Goal: Information Seeking & Learning: Learn about a topic

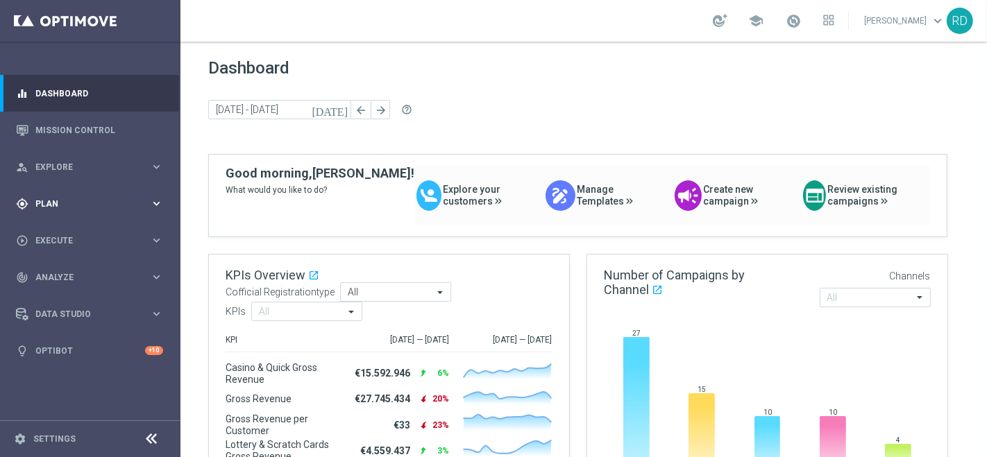
click at [70, 209] on div "gps_fixed Plan" at bounding box center [83, 204] width 134 height 12
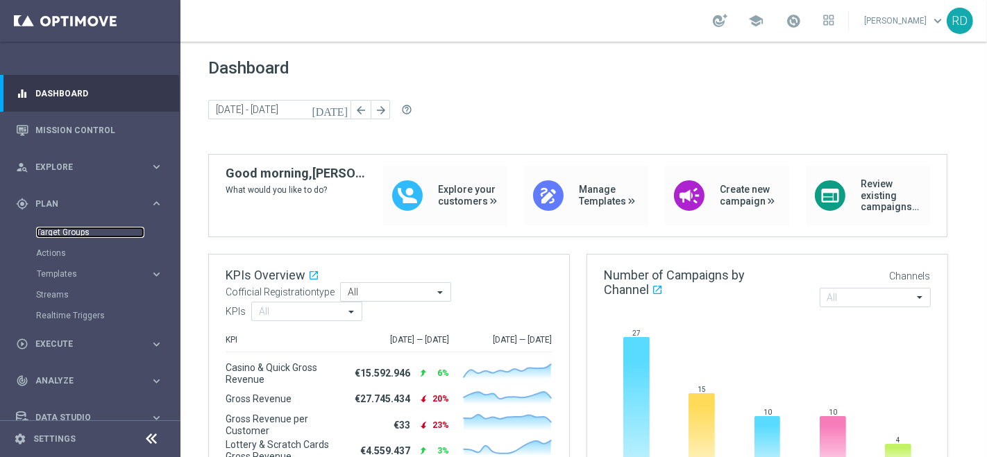
click at [53, 236] on link "Target Groups" at bounding box center [90, 232] width 108 height 11
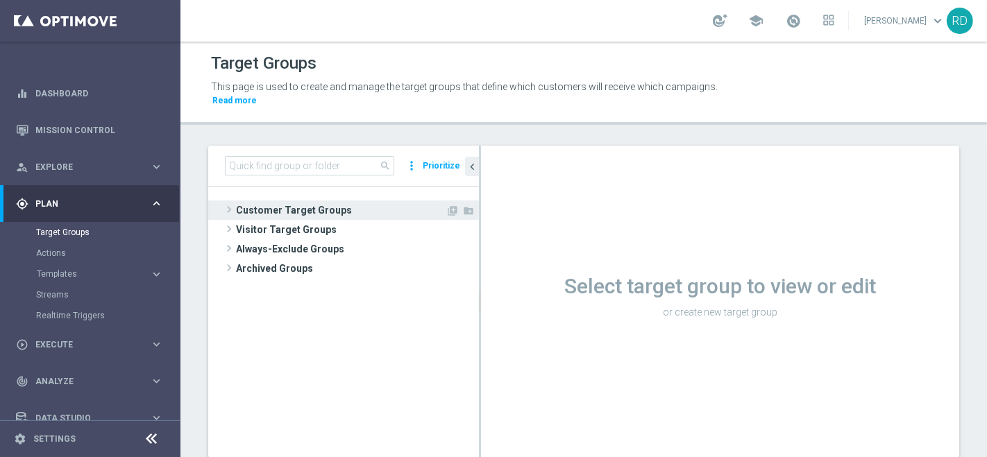
click at [236, 201] on span "Customer Target Groups" at bounding box center [341, 210] width 210 height 19
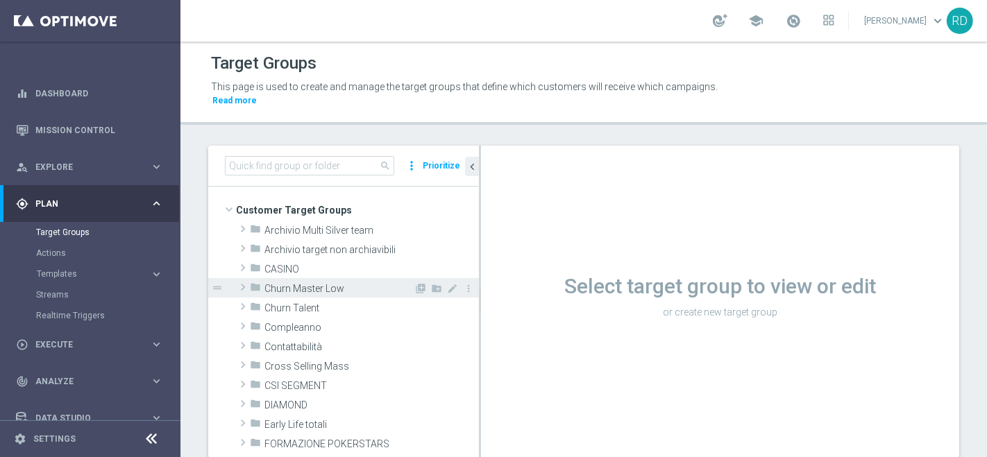
scroll to position [77, 0]
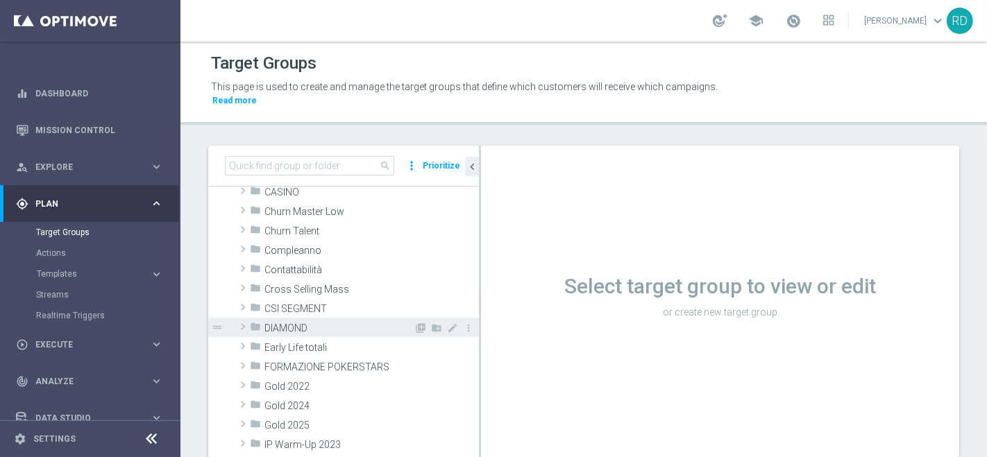
click at [252, 321] on icon "folder" at bounding box center [255, 329] width 11 height 16
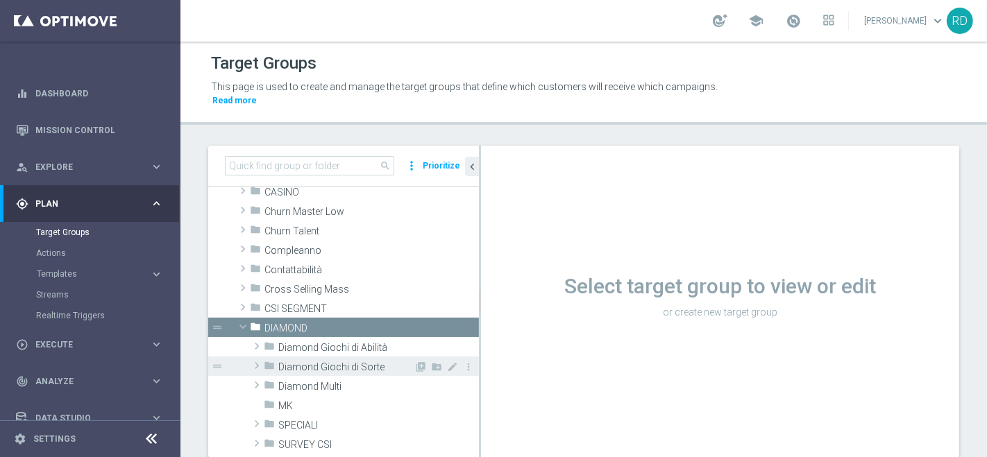
click at [295, 362] on span "Diamond Giochi di Sorte" at bounding box center [345, 368] width 135 height 12
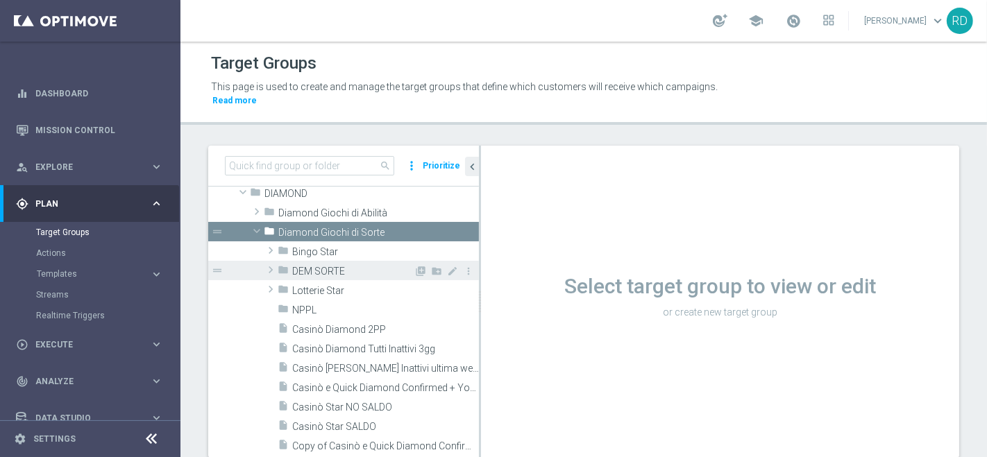
scroll to position [231, 0]
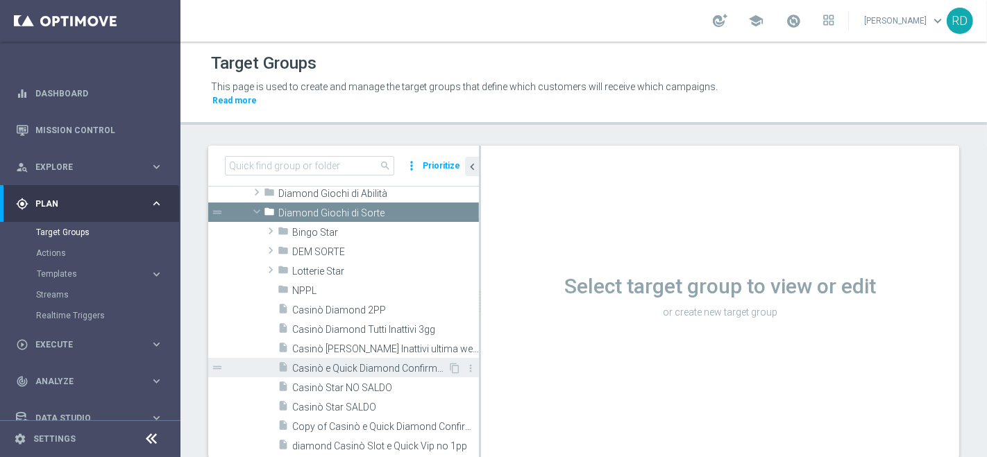
click at [312, 363] on span "Casinò e Quick Diamond Confirmed + Young+ Exiting" at bounding box center [369, 369] width 155 height 12
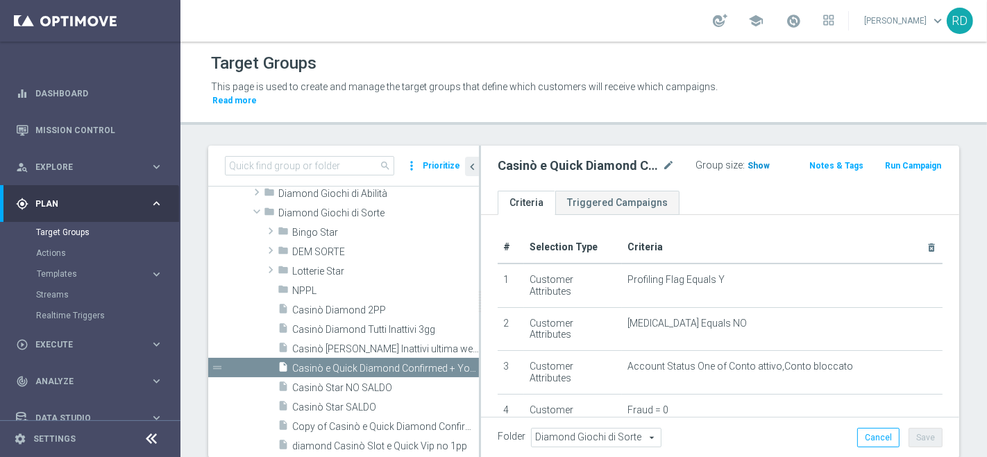
click at [757, 161] on span "Show" at bounding box center [759, 166] width 22 height 10
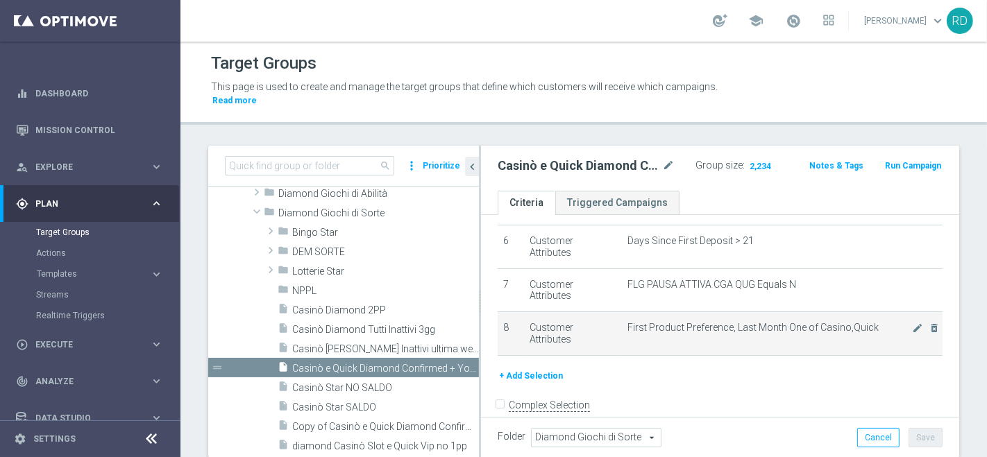
scroll to position [270, 0]
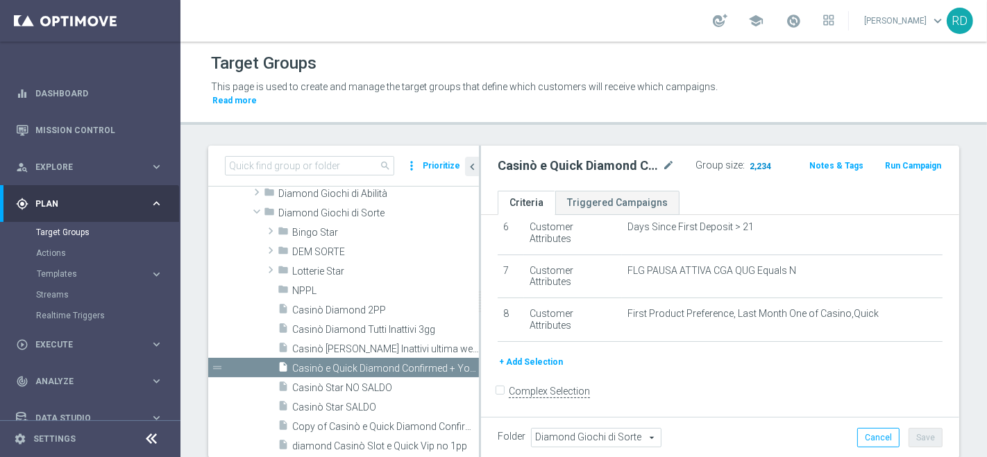
click at [759, 161] on span "2,234" at bounding box center [760, 167] width 24 height 13
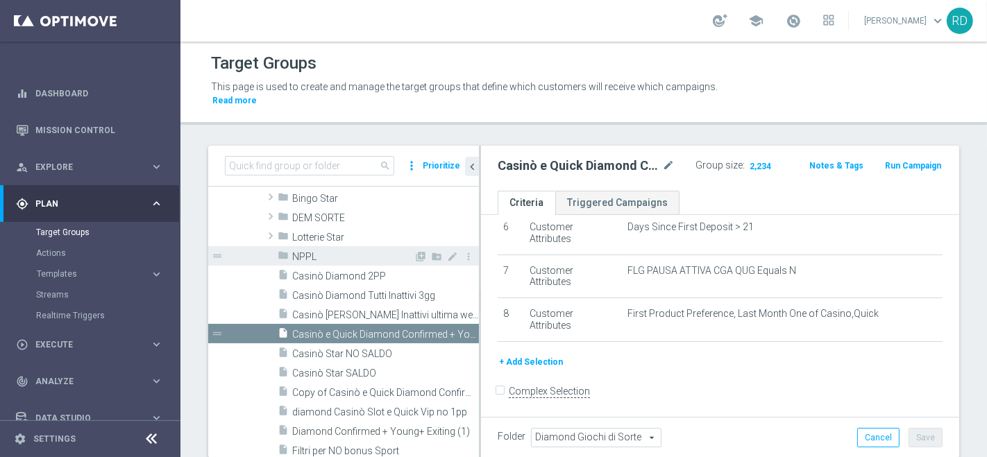
scroll to position [231, 0]
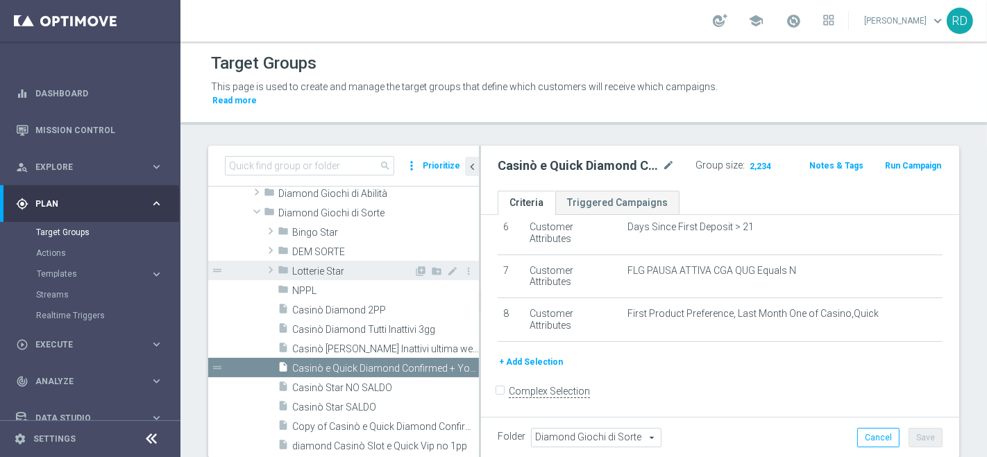
click at [274, 262] on span at bounding box center [271, 270] width 14 height 17
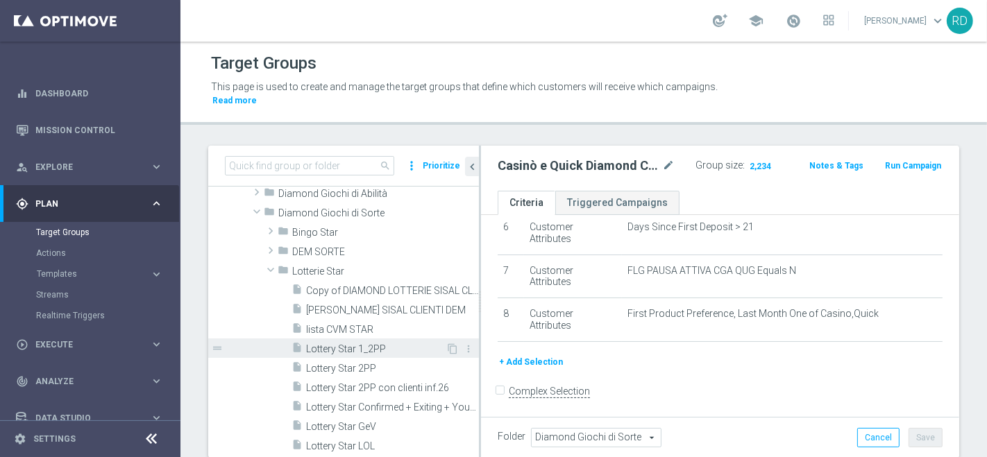
scroll to position [308, 0]
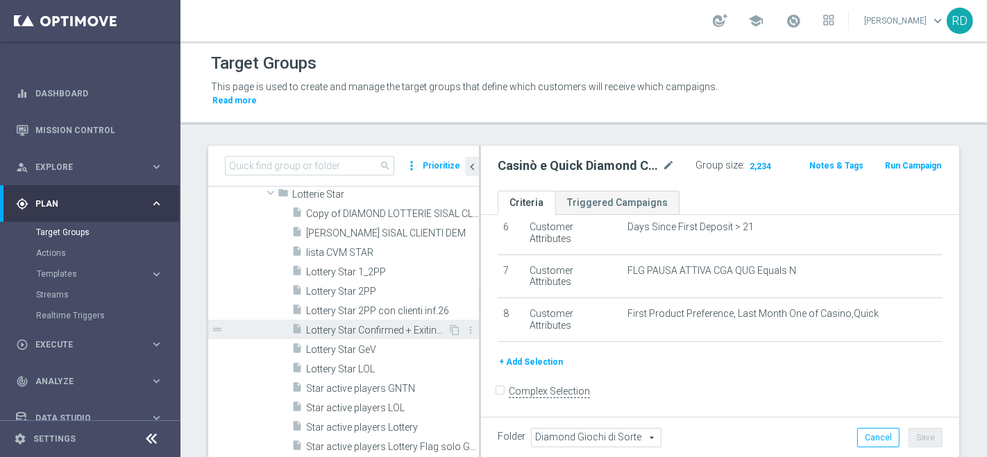
click at [377, 325] on span "Lottery Star Confirmed + Exiting + Young" at bounding box center [377, 331] width 142 height 12
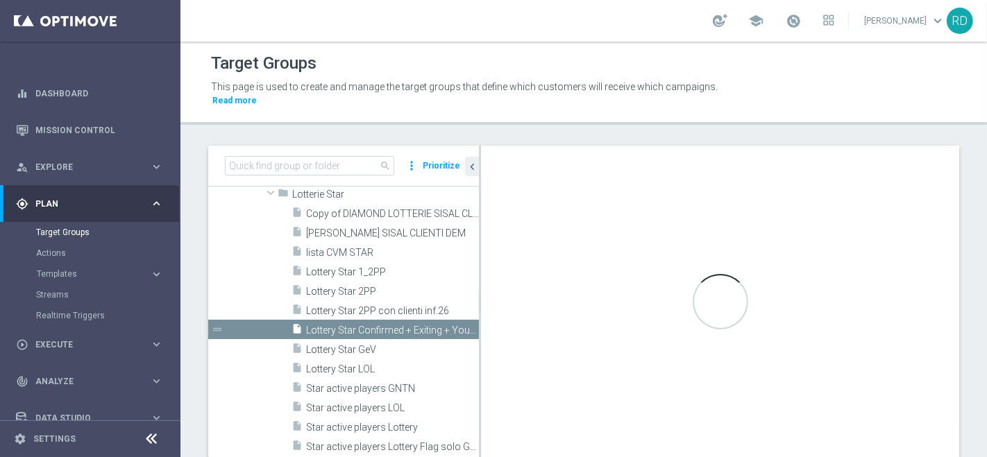
checkbox input "true"
type input "Lotterie Star"
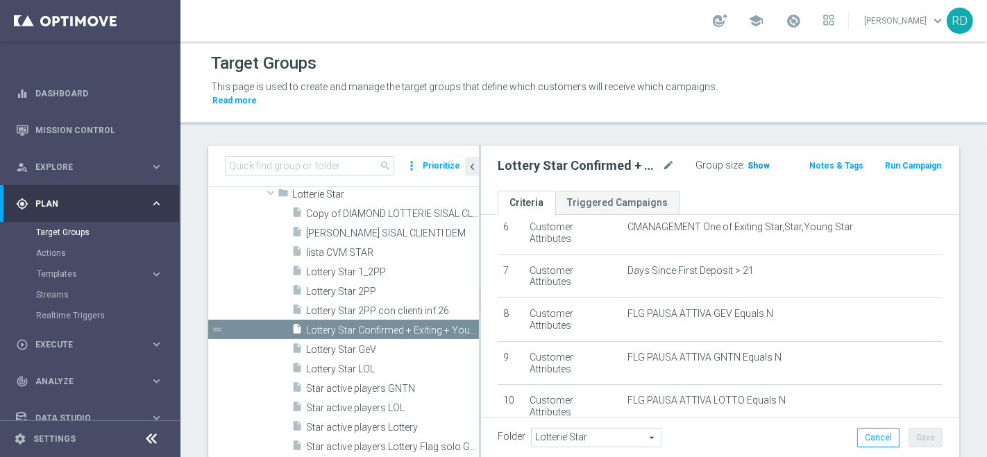
click at [752, 161] on span "Show" at bounding box center [759, 166] width 22 height 10
click at [752, 161] on span "125" at bounding box center [756, 167] width 17 height 13
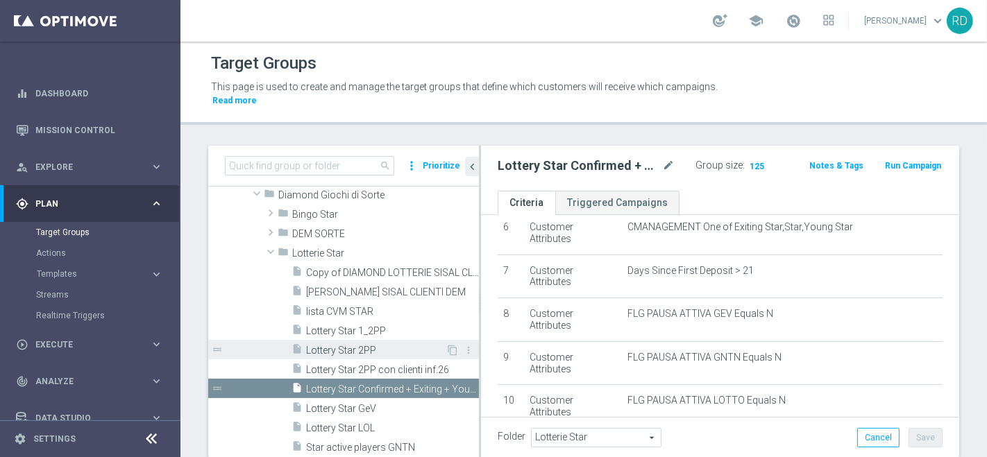
scroll to position [231, 0]
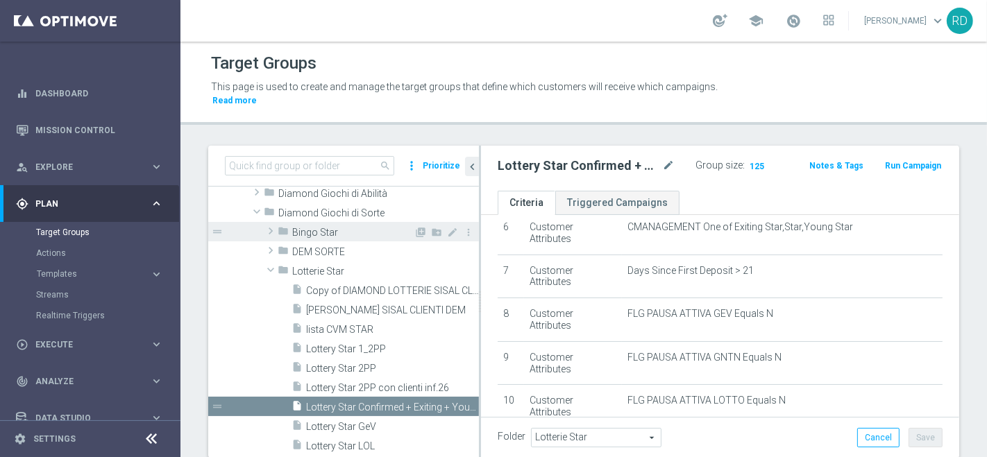
click at [321, 227] on span "Bingo Star" at bounding box center [352, 233] width 121 height 12
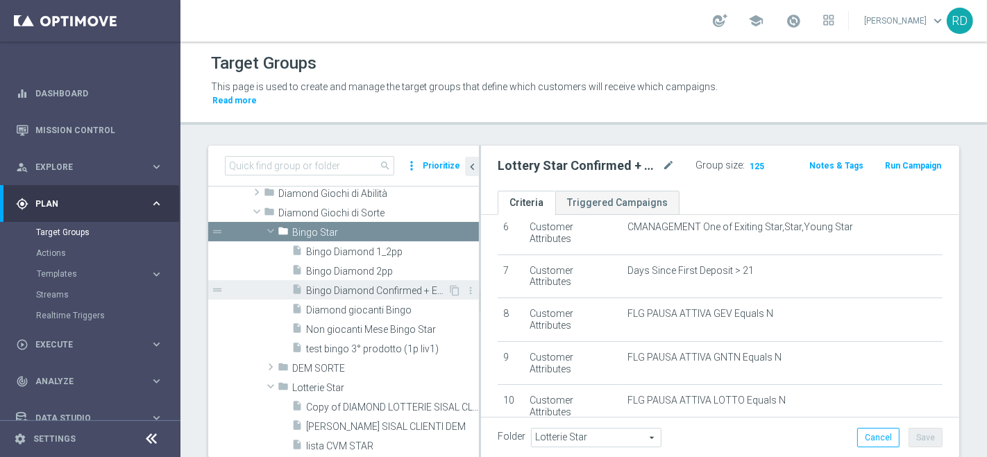
click at [350, 285] on span "Bingo Diamond Confirmed + Exiting + Young" at bounding box center [377, 291] width 142 height 12
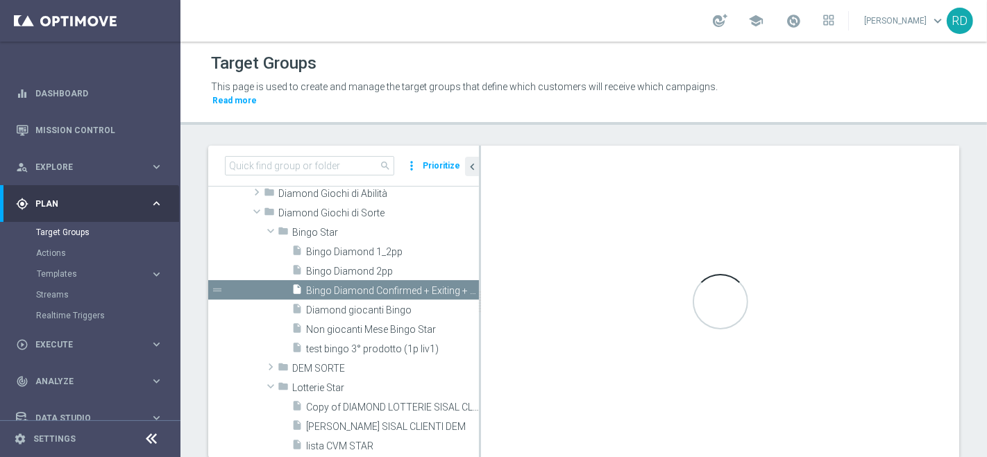
checkbox input "false"
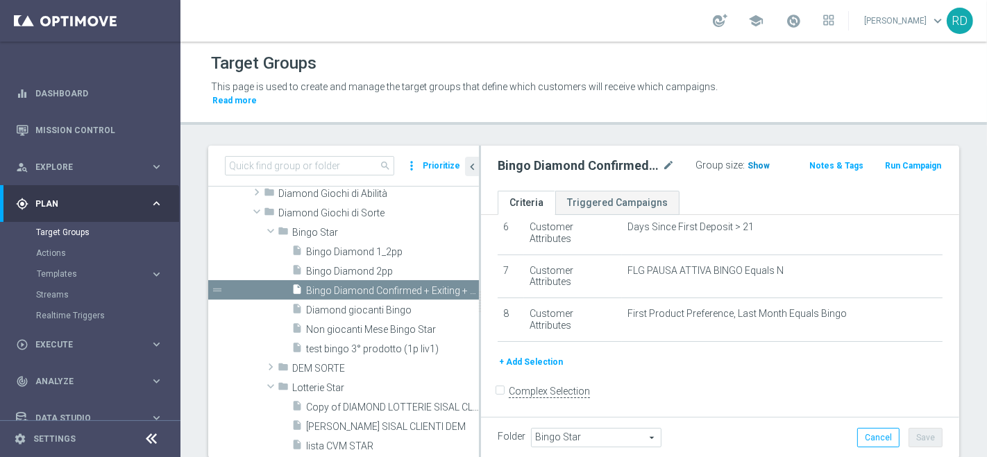
click at [748, 161] on span "Show" at bounding box center [759, 166] width 22 height 10
click at [748, 161] on span "9" at bounding box center [752, 167] width 8 height 13
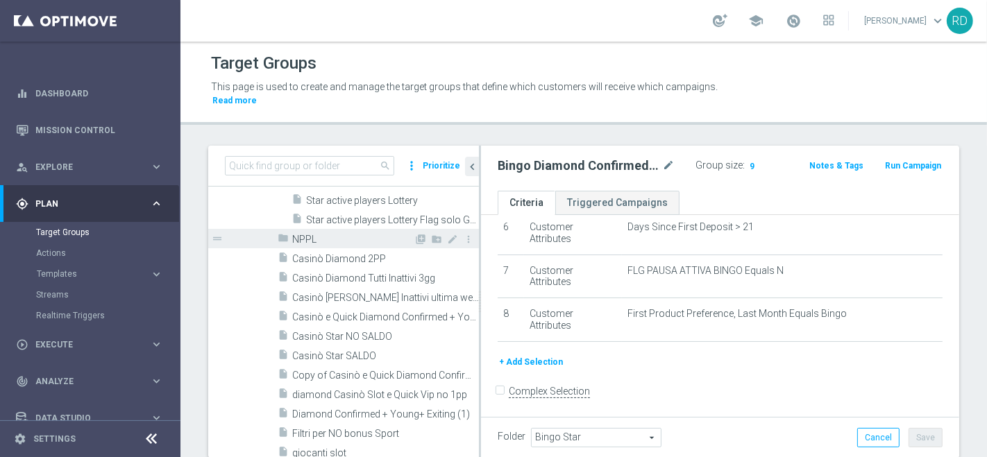
scroll to position [616, 0]
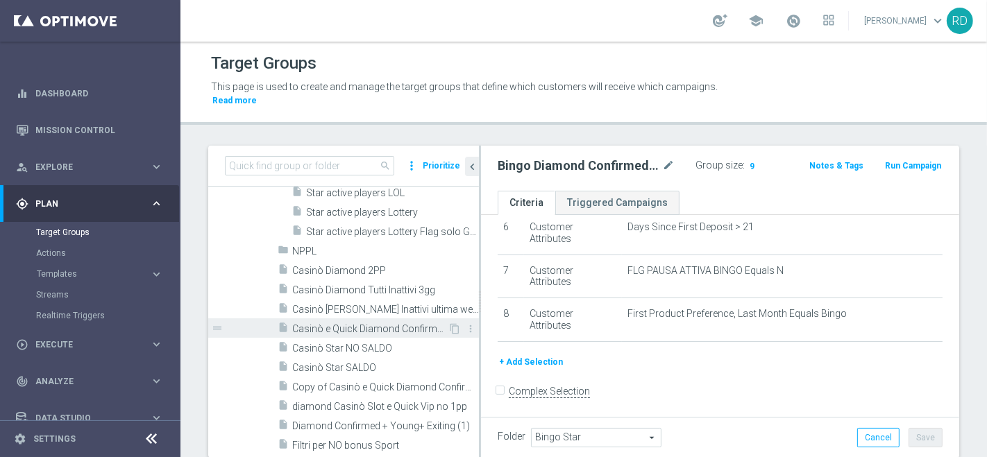
click at [333, 323] on span "Casinò e Quick Diamond Confirmed + Young+ Exiting" at bounding box center [369, 329] width 155 height 12
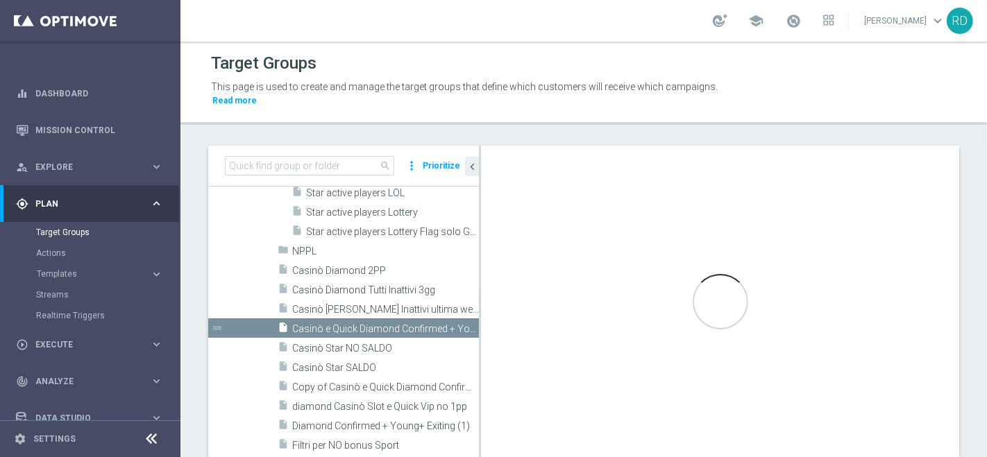
type input "Diamond Giochi di Sorte"
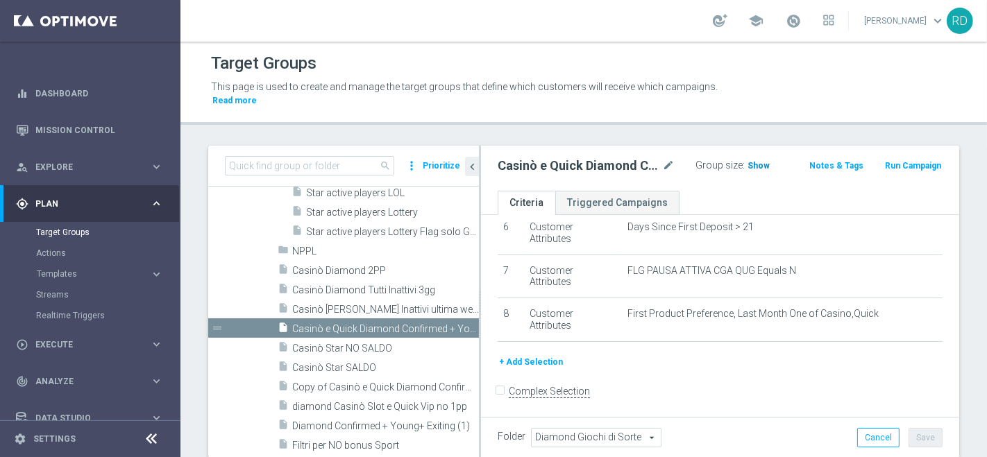
click at [748, 161] on span "Show" at bounding box center [759, 166] width 22 height 10
click at [786, 15] on span at bounding box center [793, 20] width 15 height 15
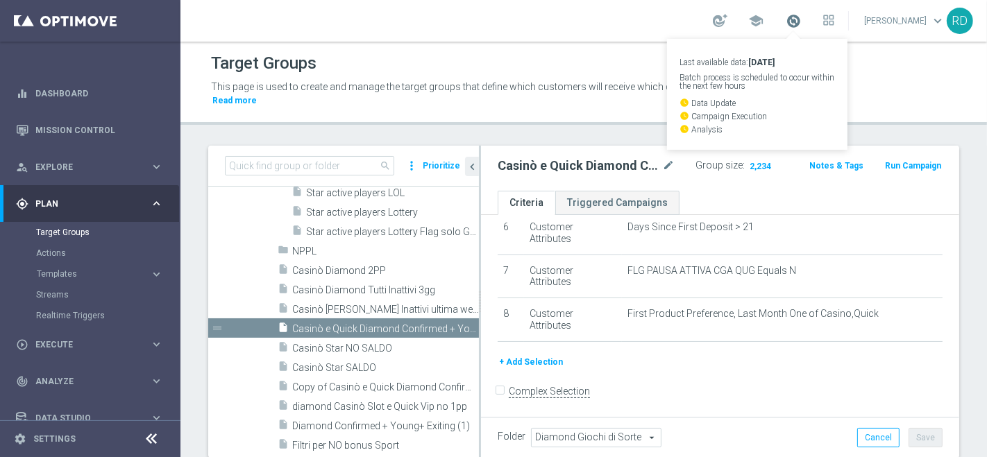
click at [786, 15] on span at bounding box center [793, 20] width 15 height 15
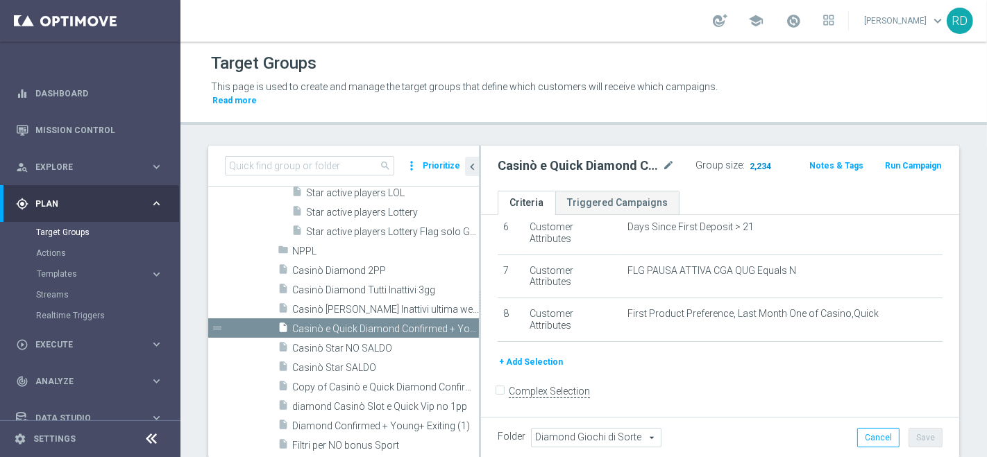
click at [752, 161] on span "2,234" at bounding box center [760, 167] width 24 height 13
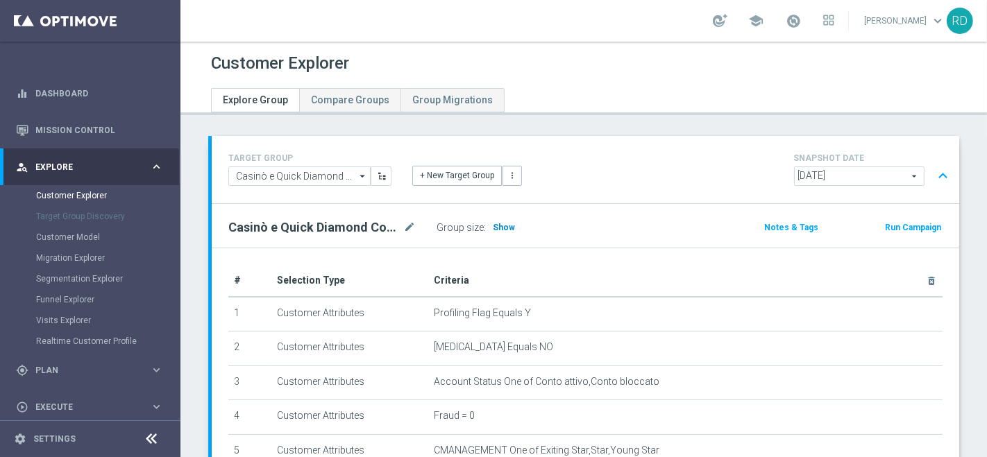
click at [500, 227] on span "Show" at bounding box center [504, 228] width 22 height 10
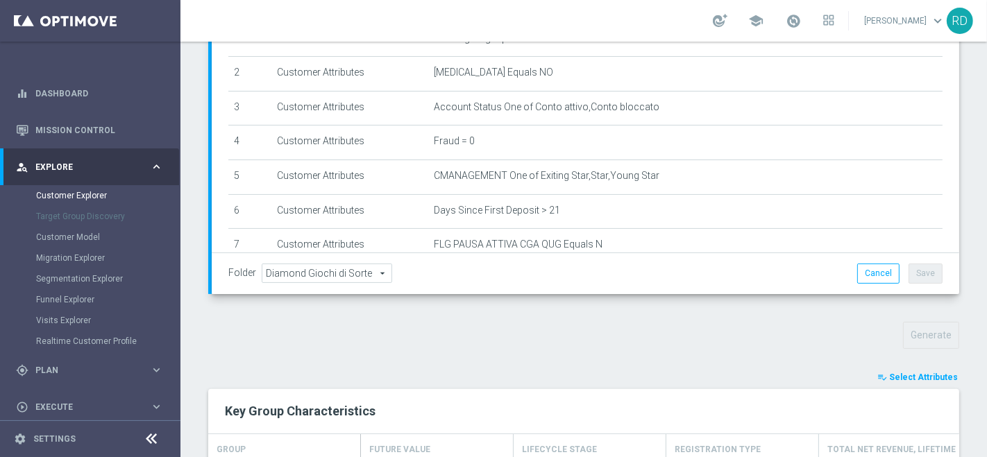
scroll to position [77, 0]
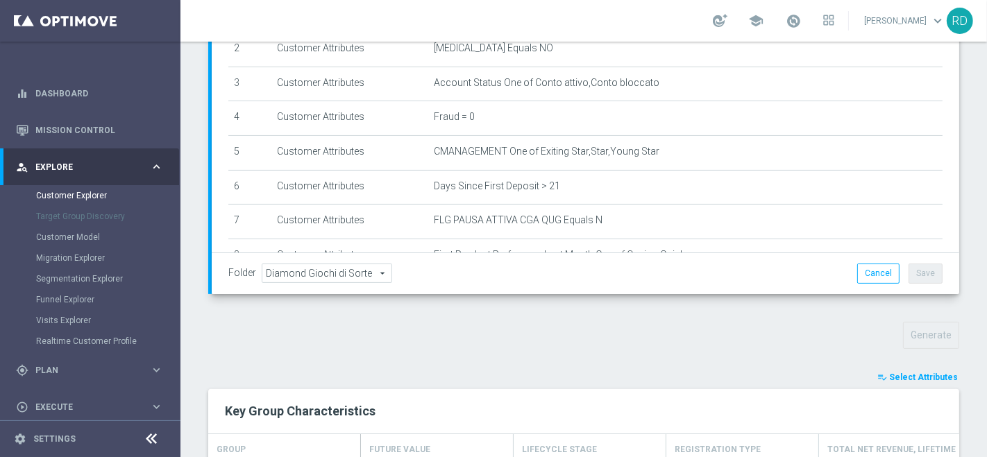
click at [892, 373] on span "Select Attributes" at bounding box center [923, 378] width 69 height 10
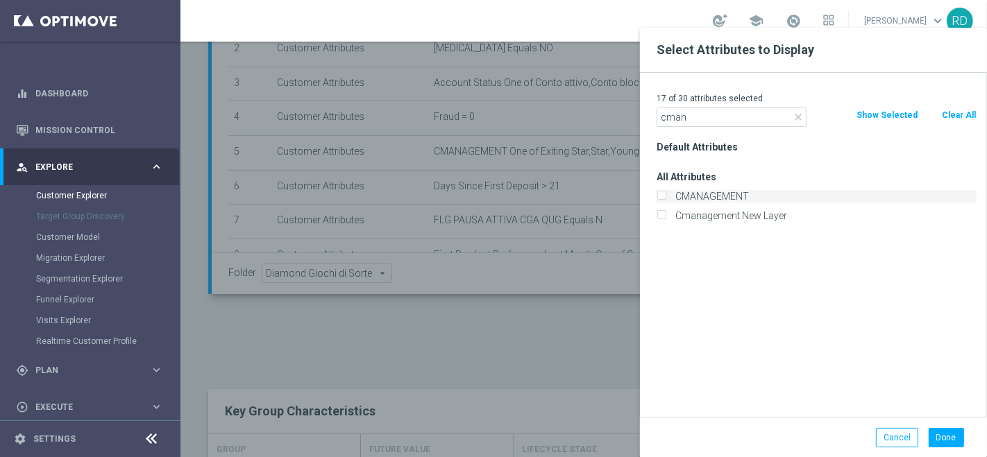
type input "cman"
click at [724, 193] on label "CMANAGEMENT" at bounding box center [824, 196] width 306 height 12
click at [666, 194] on input "CMANAGEMENT" at bounding box center [661, 198] width 9 height 9
checkbox input "true"
click at [939, 437] on button "Done" at bounding box center [946, 437] width 35 height 19
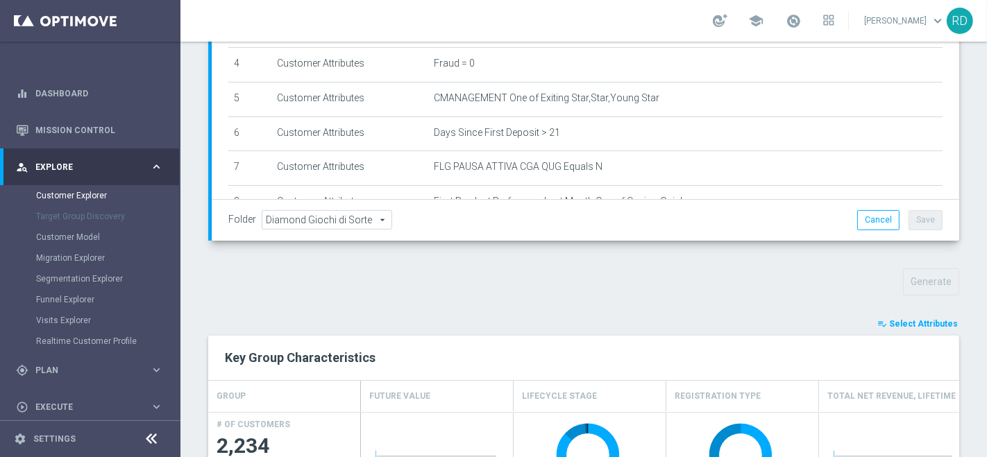
scroll to position [299, 0]
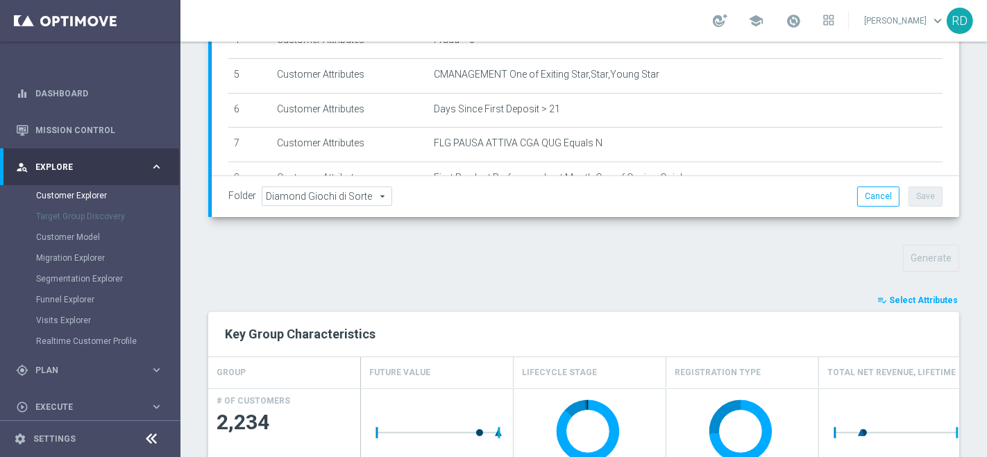
click at [902, 296] on span "Select Attributes" at bounding box center [923, 301] width 69 height 10
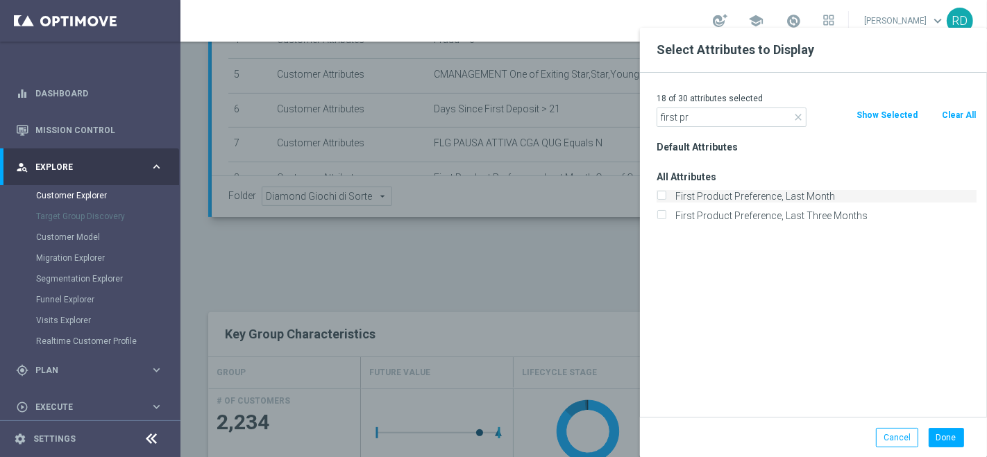
type input "first pr"
click at [737, 193] on label "First Product Preference, Last Month" at bounding box center [824, 196] width 306 height 12
click at [666, 194] on input "First Product Preference, Last Month" at bounding box center [661, 198] width 9 height 9
checkbox input "true"
click at [956, 433] on button "Done" at bounding box center [946, 437] width 35 height 19
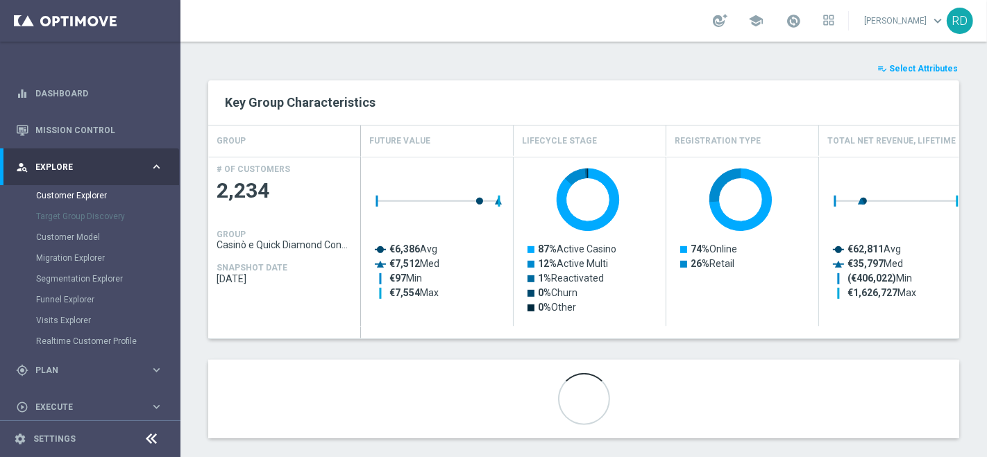
scroll to position [544, 0]
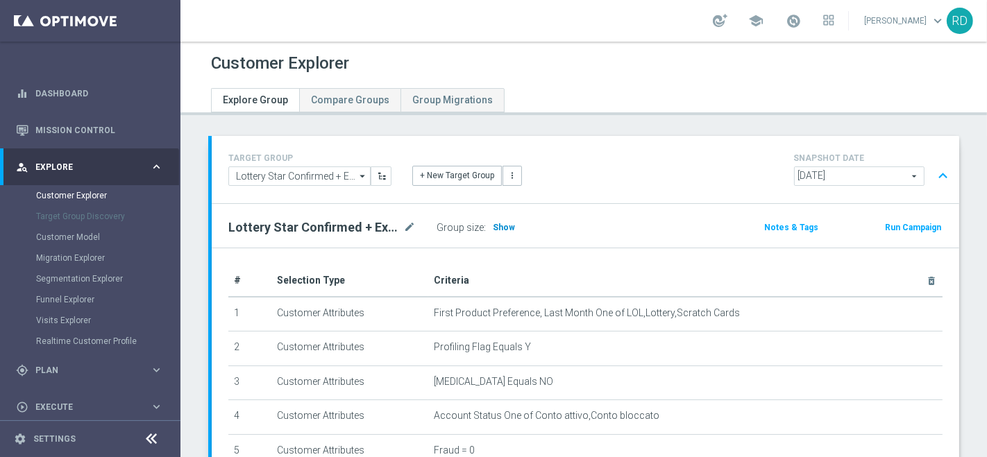
click at [501, 226] on span "Show" at bounding box center [504, 228] width 22 height 10
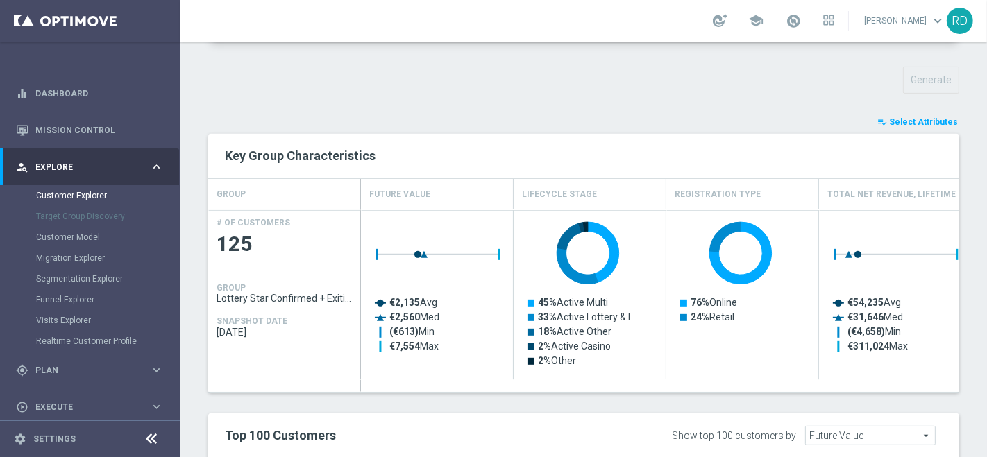
scroll to position [454, 0]
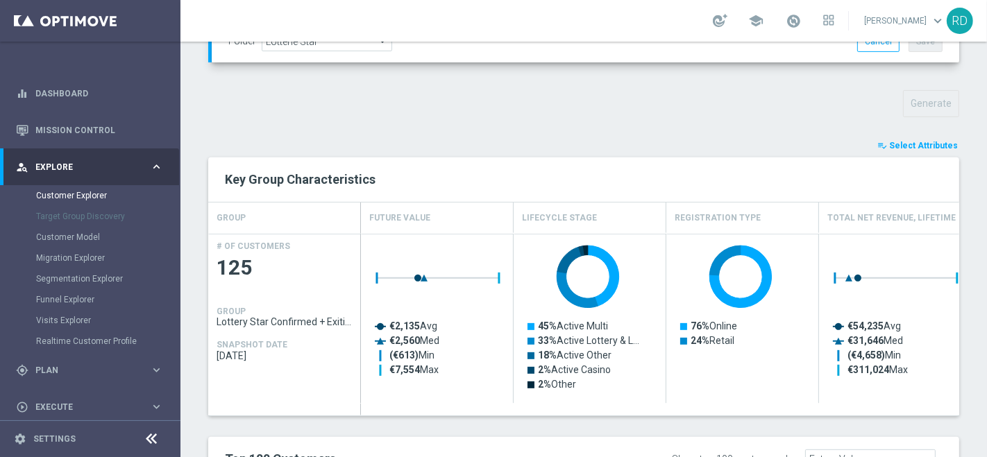
click at [895, 142] on span "Select Attributes" at bounding box center [923, 146] width 69 height 10
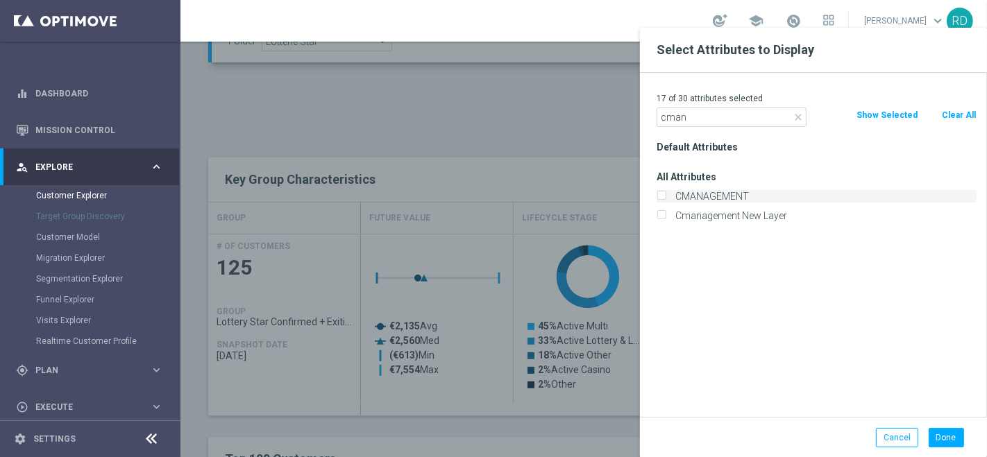
type input "cman"
click at [727, 193] on label "CMANAGEMENT" at bounding box center [824, 196] width 306 height 12
click at [666, 194] on input "CMANAGEMENT" at bounding box center [661, 198] width 9 height 9
checkbox input "true"
click at [950, 441] on button "Done" at bounding box center [946, 437] width 35 height 19
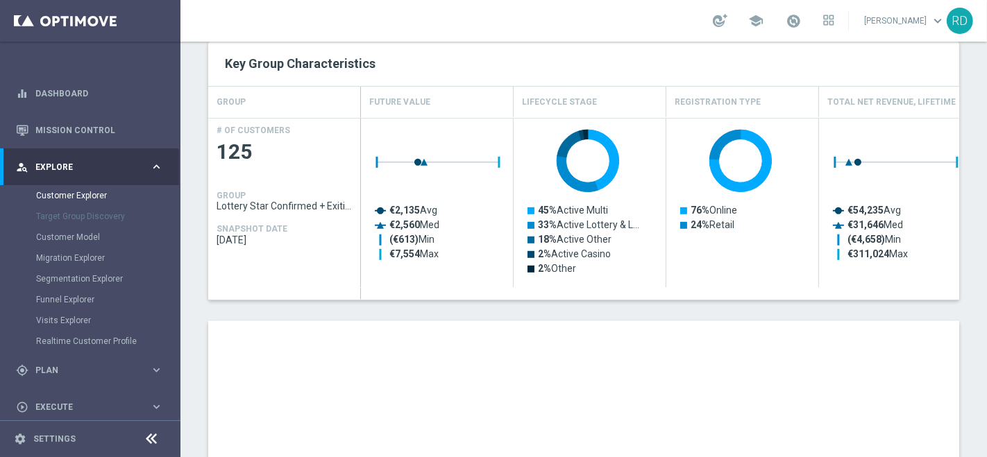
scroll to position [531, 0]
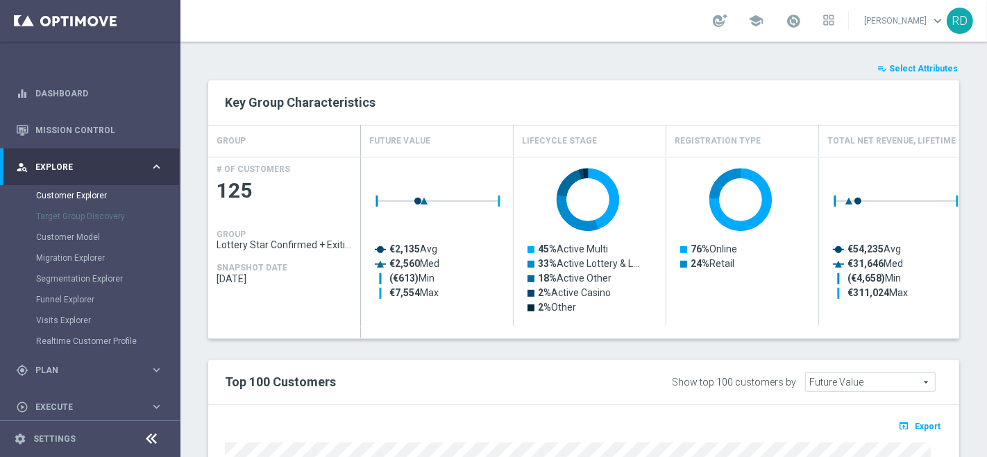
click at [929, 67] on span "Select Attributes" at bounding box center [923, 69] width 69 height 10
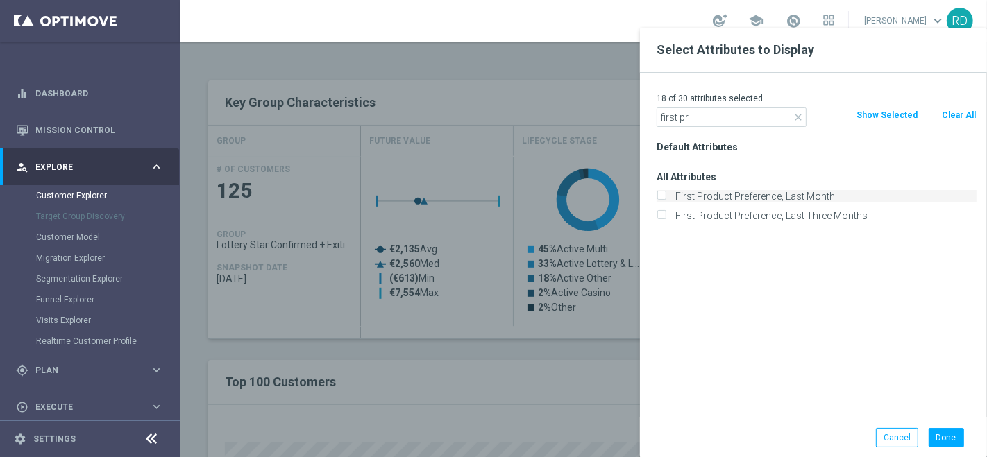
type input "first pr"
click at [754, 191] on label "First Product Preference, Last Month" at bounding box center [824, 196] width 306 height 12
click at [666, 194] on input "First Product Preference, Last Month" at bounding box center [661, 198] width 9 height 9
checkbox input "true"
click at [956, 437] on button "Done" at bounding box center [946, 437] width 35 height 19
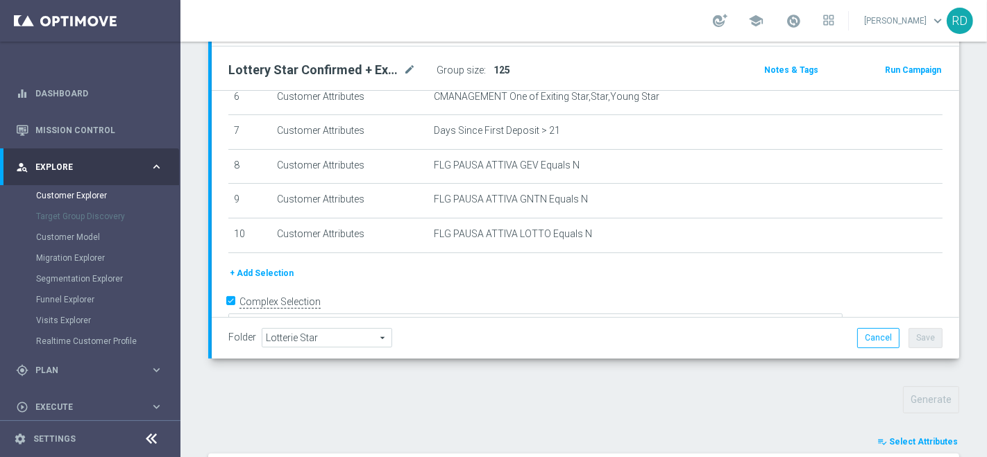
scroll to position [68, 0]
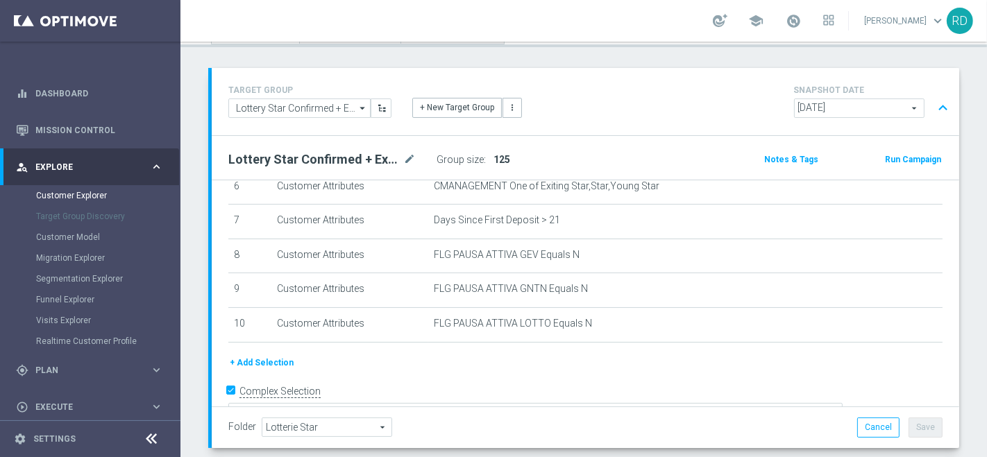
drag, startPoint x: 60, startPoint y: 403, endPoint x: 67, endPoint y: 457, distance: 54.6
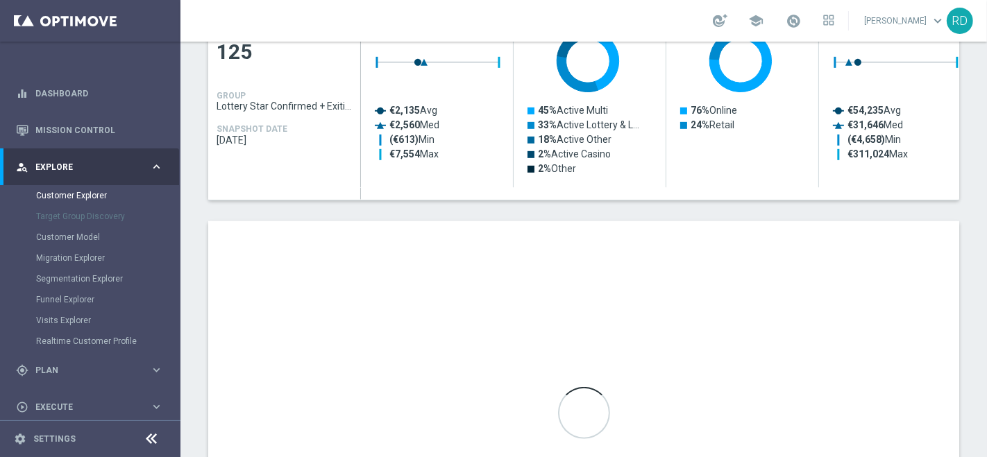
scroll to position [685, 0]
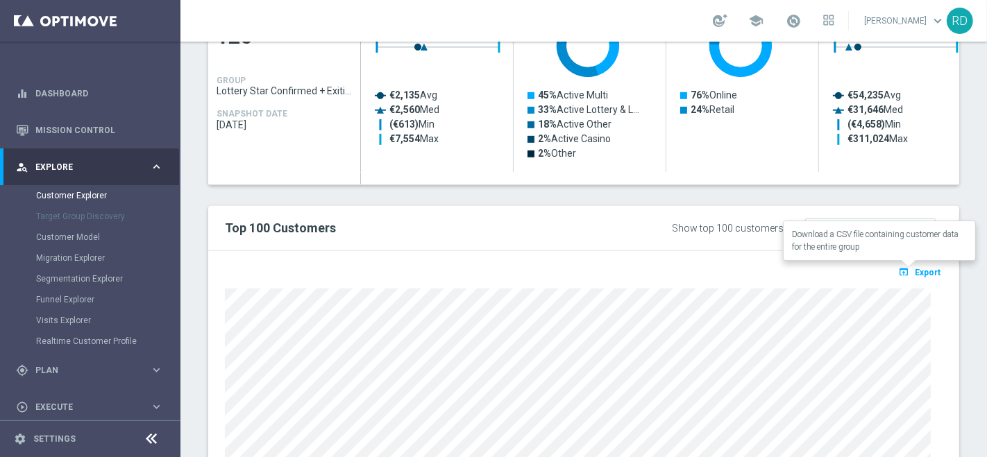
click at [915, 269] on span "Export" at bounding box center [928, 273] width 26 height 10
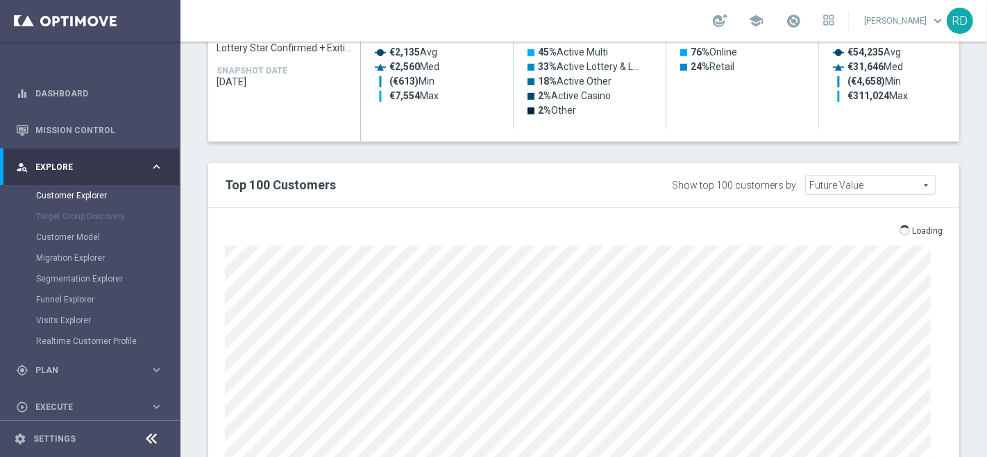
scroll to position [762, 0]
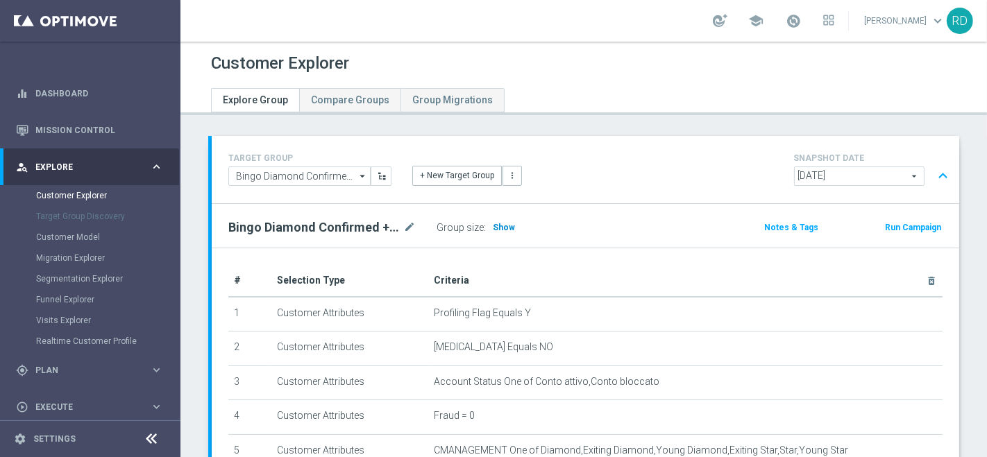
click at [506, 229] on span "Show" at bounding box center [504, 228] width 22 height 10
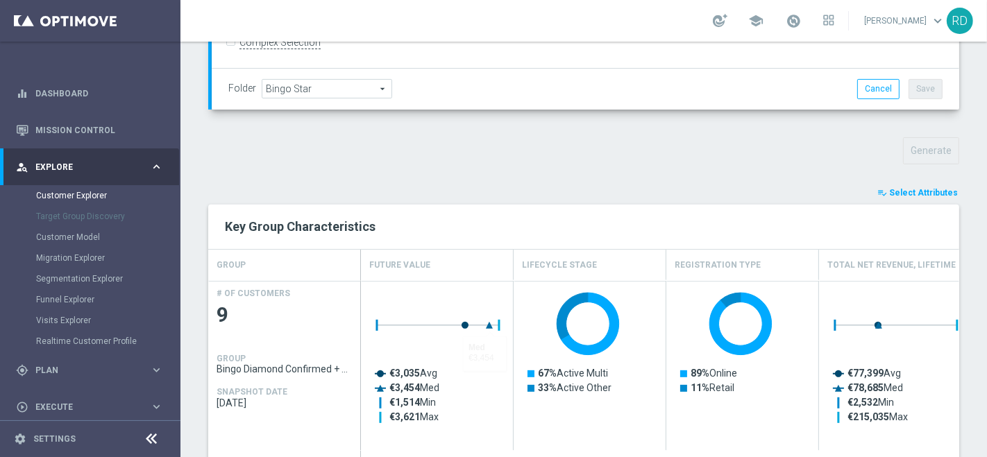
scroll to position [390, 0]
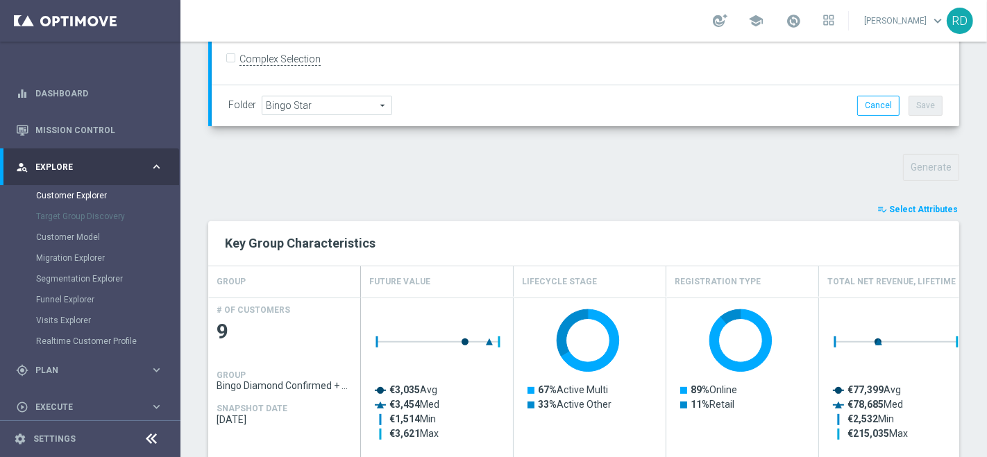
click at [918, 207] on span "Select Attributes" at bounding box center [923, 210] width 69 height 10
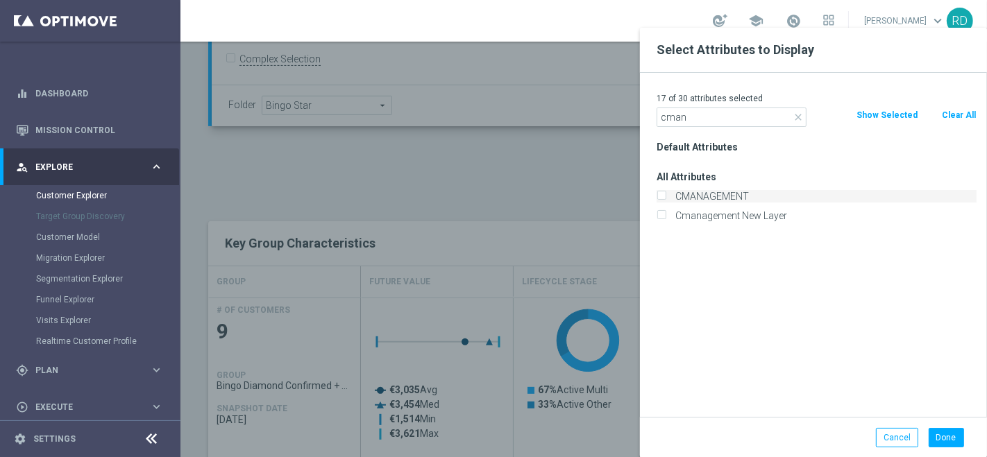
type input "cman"
click at [723, 198] on label "CMANAGEMENT" at bounding box center [824, 196] width 306 height 12
click at [666, 198] on input "CMANAGEMENT" at bounding box center [661, 198] width 9 height 9
checkbox input "true"
click at [957, 439] on button "Done" at bounding box center [946, 437] width 35 height 19
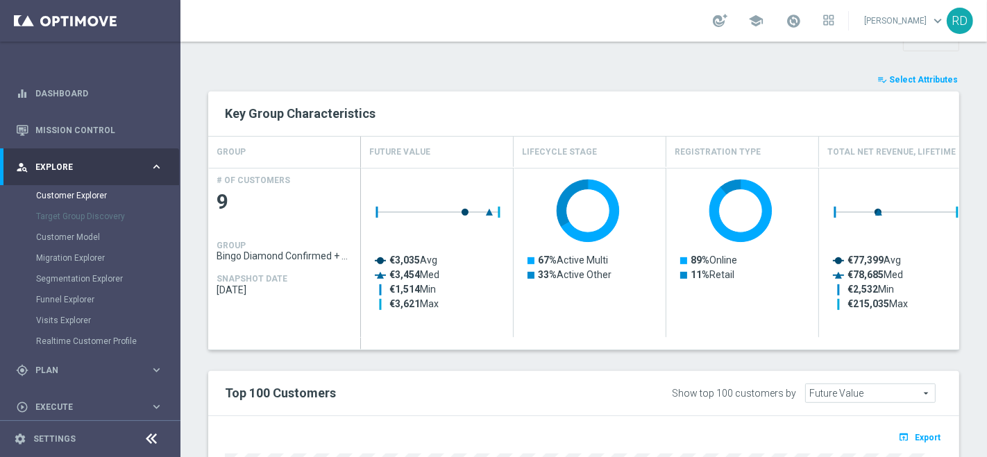
scroll to position [462, 0]
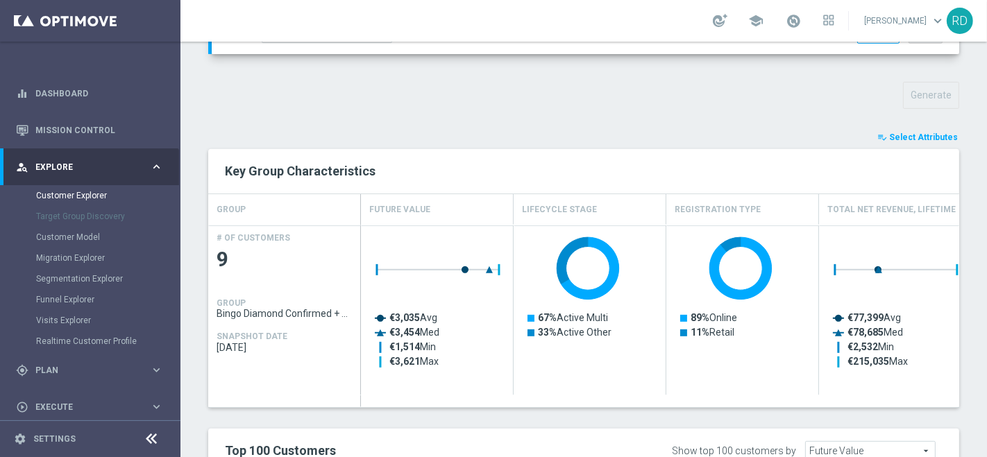
click at [890, 133] on span "Select Attributes" at bounding box center [923, 138] width 69 height 10
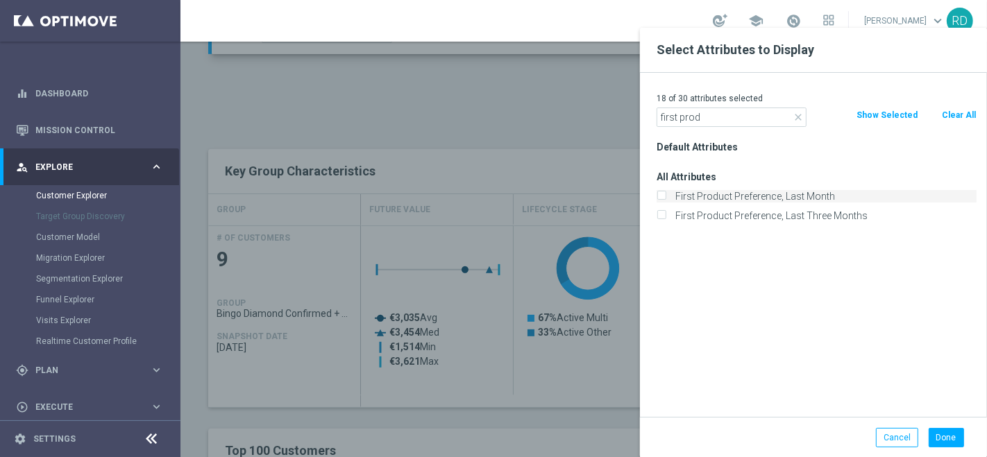
type input "first prod"
click at [752, 190] on label "First Product Preference, Last Month" at bounding box center [824, 196] width 306 height 12
click at [666, 194] on input "First Product Preference, Last Month" at bounding box center [661, 198] width 9 height 9
checkbox input "true"
click at [939, 431] on button "Done" at bounding box center [946, 437] width 35 height 19
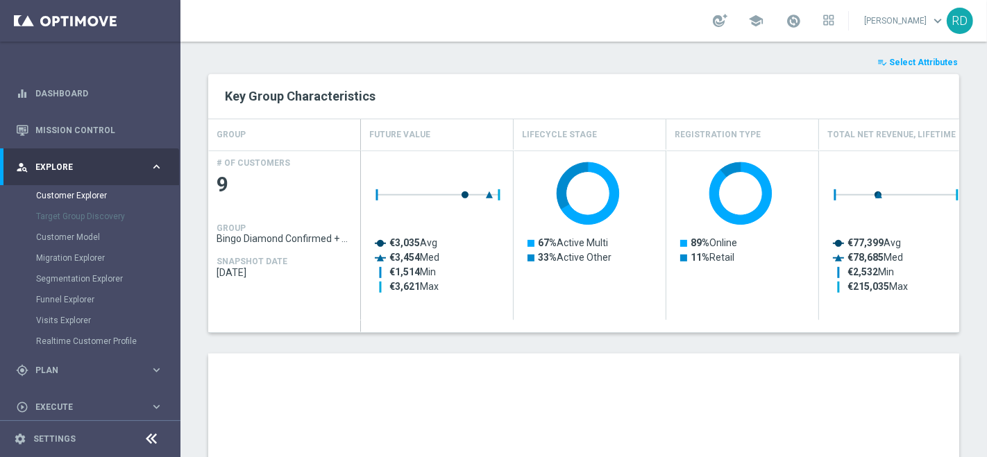
scroll to position [616, 0]
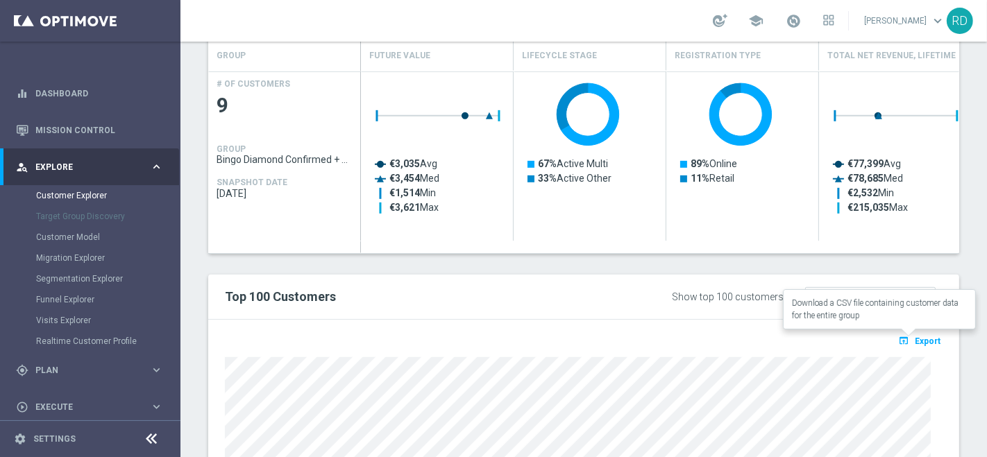
click at [916, 337] on span "Export" at bounding box center [928, 342] width 26 height 10
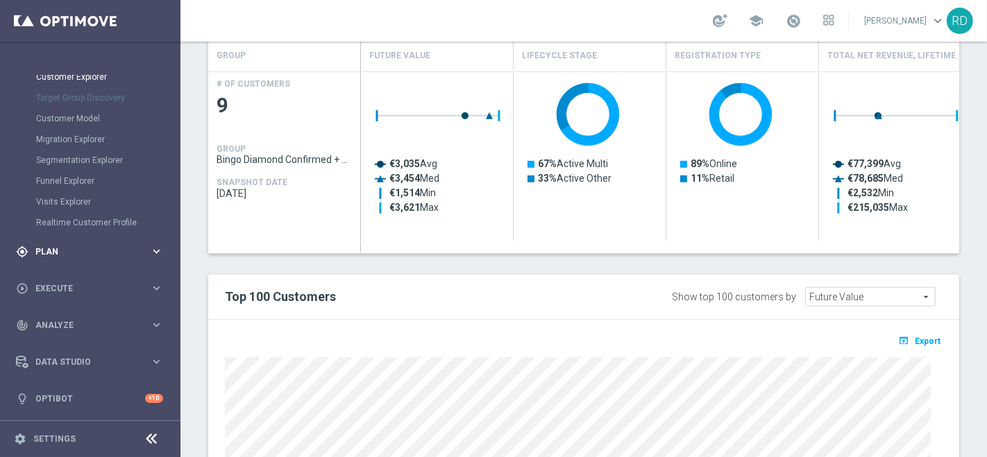
click at [51, 252] on span "Plan" at bounding box center [92, 252] width 115 height 8
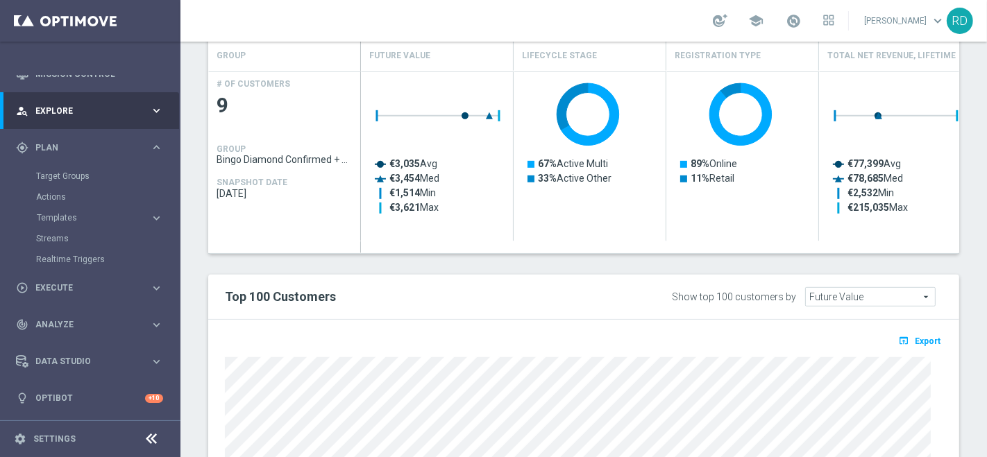
scroll to position [56, 0]
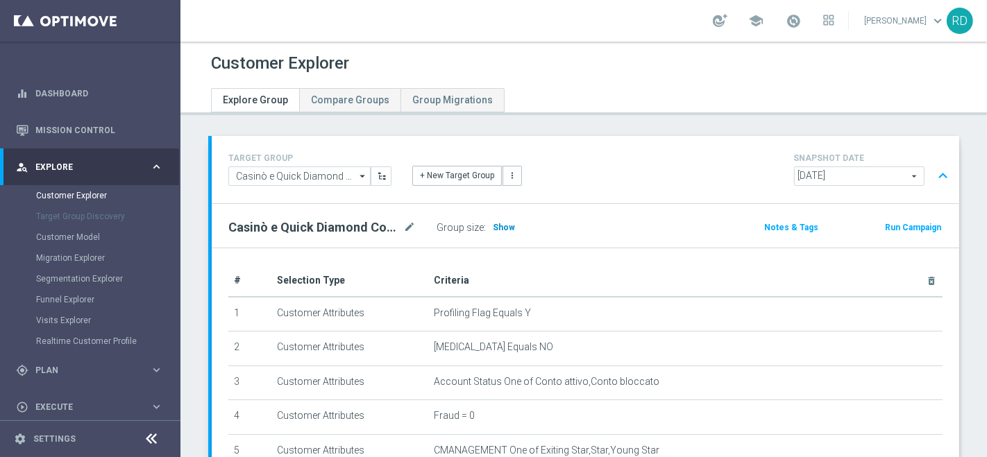
click at [500, 229] on span "Show" at bounding box center [504, 228] width 22 height 10
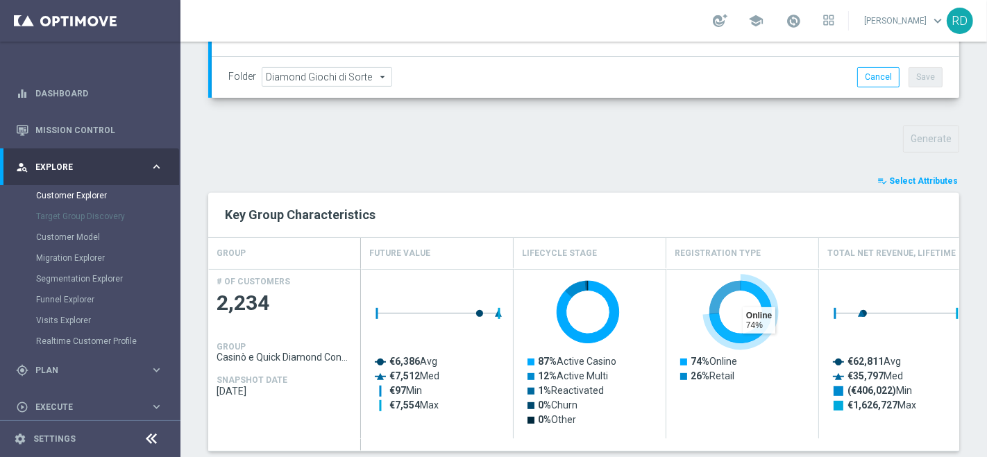
scroll to position [385, 0]
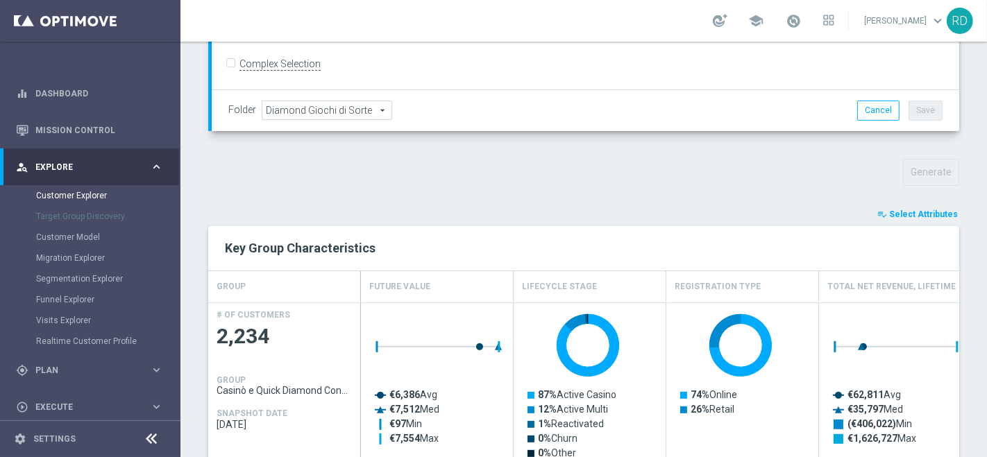
click at [889, 210] on span "Select Attributes" at bounding box center [923, 215] width 69 height 10
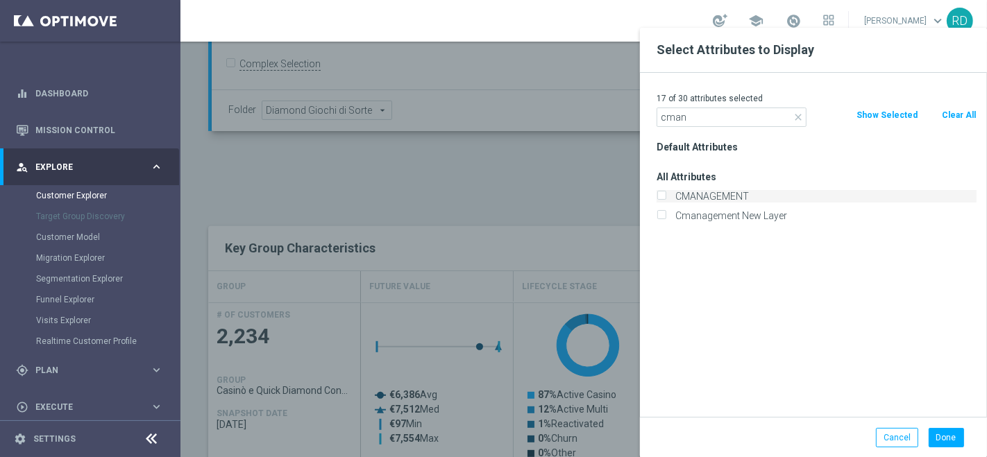
type input "cman"
click at [722, 195] on label "CMANAGEMENT" at bounding box center [824, 196] width 306 height 12
click at [666, 195] on input "CMANAGEMENT" at bounding box center [661, 198] width 9 height 9
checkbox input "true"
click at [936, 431] on div "Done Cancel" at bounding box center [813, 437] width 347 height 41
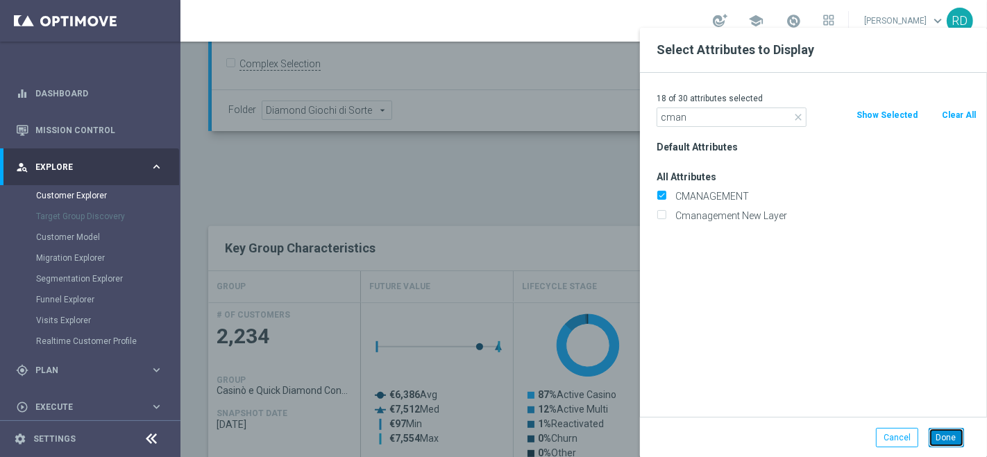
click at [938, 433] on button "Done" at bounding box center [946, 437] width 35 height 19
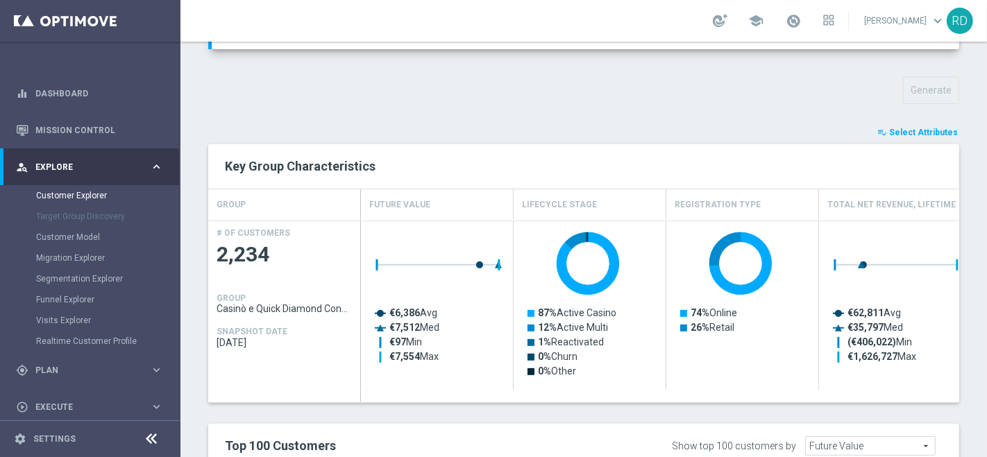
scroll to position [462, 0]
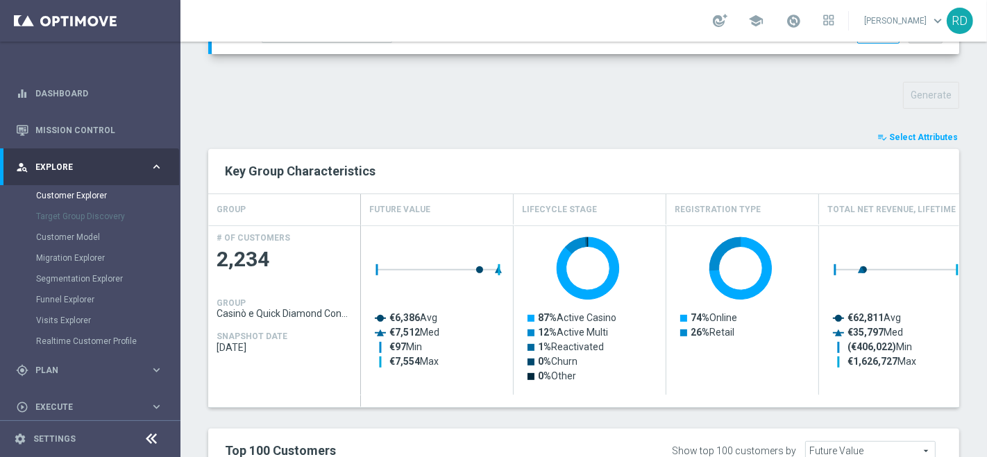
click at [895, 133] on span "Select Attributes" at bounding box center [923, 138] width 69 height 10
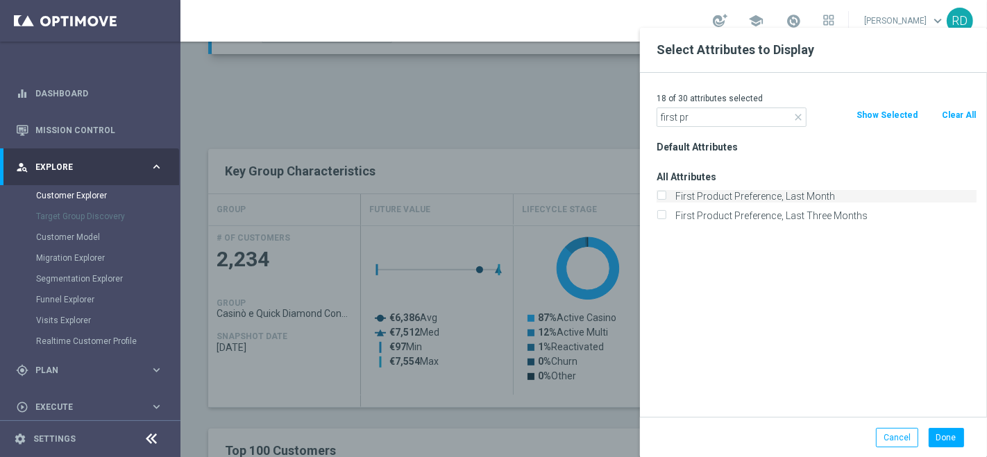
type input "first pr"
click at [740, 191] on label "First Product Preference, Last Month" at bounding box center [824, 196] width 306 height 12
click at [666, 194] on input "First Product Preference, Last Month" at bounding box center [661, 198] width 9 height 9
checkbox input "true"
click at [950, 436] on button "Done" at bounding box center [946, 437] width 35 height 19
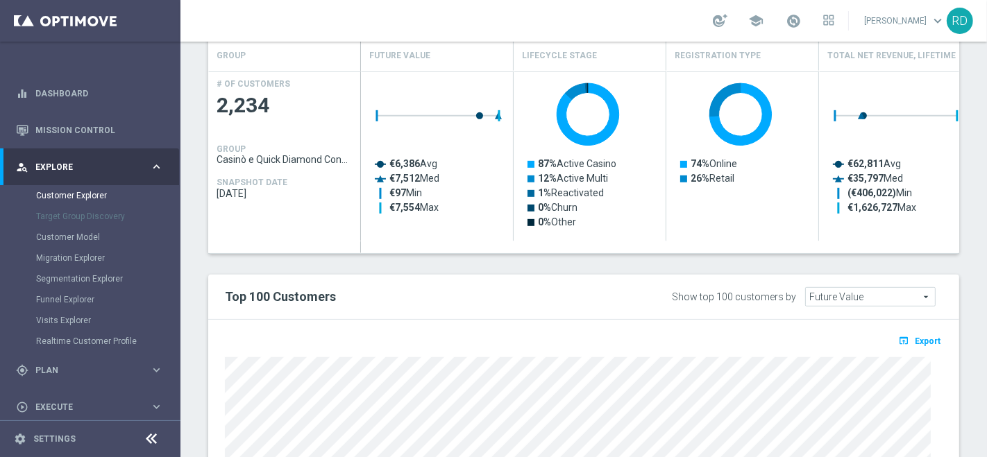
scroll to position [771, 0]
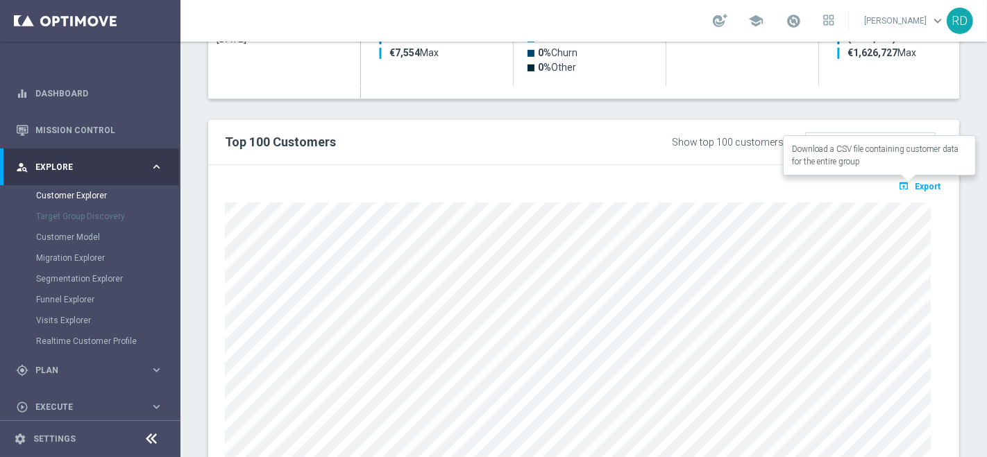
click at [915, 182] on span "Export" at bounding box center [928, 187] width 26 height 10
